Goal: Navigation & Orientation: Find specific page/section

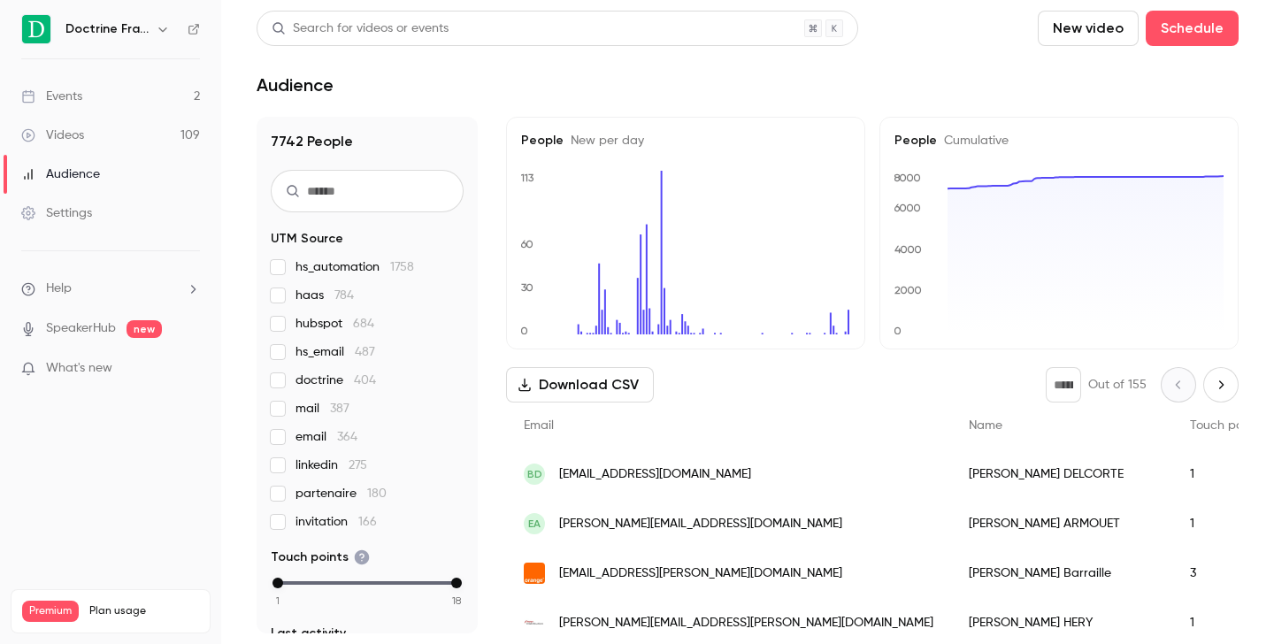
click at [164, 20] on button "button" at bounding box center [162, 29] width 21 height 21
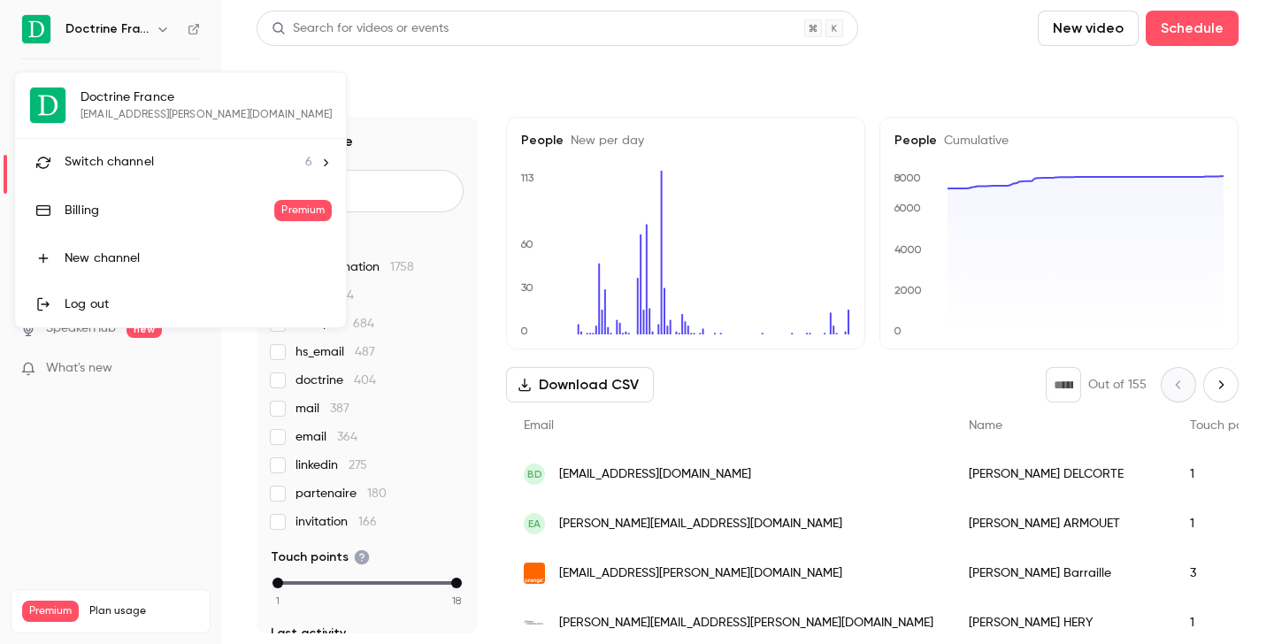
click at [140, 159] on span "Switch channel" at bounding box center [109, 162] width 89 height 19
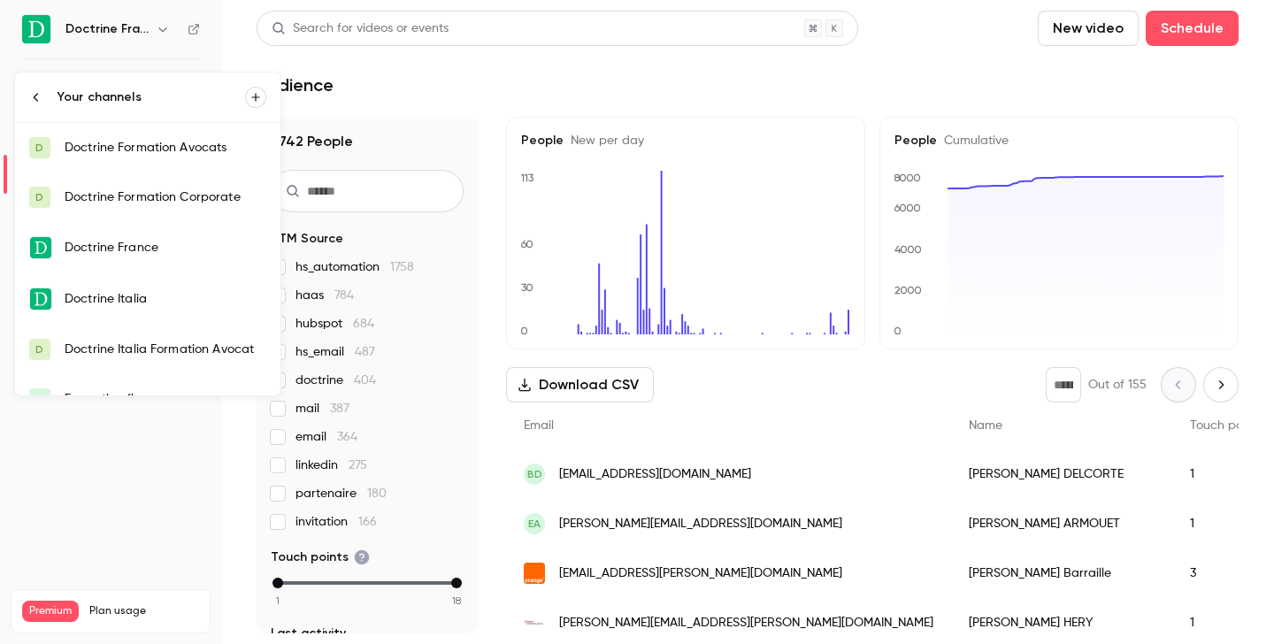
click at [143, 194] on div "Doctrine Formation Corporate" at bounding box center [166, 197] width 202 height 18
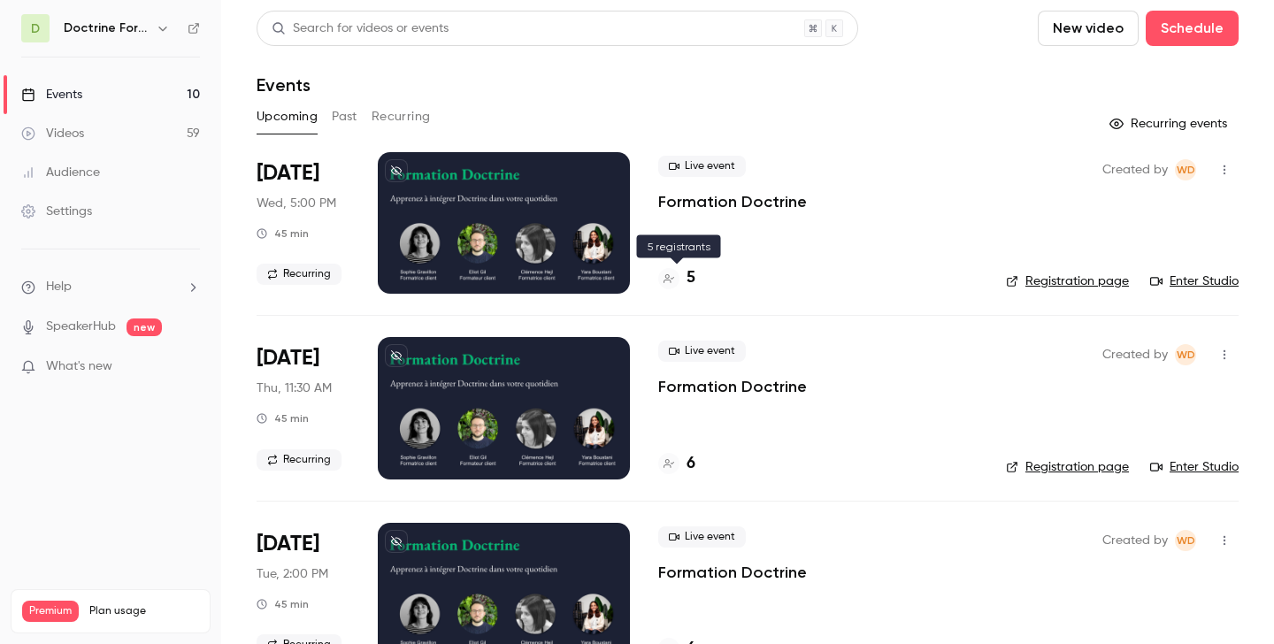
click at [677, 280] on div at bounding box center [668, 278] width 21 height 21
